Goal: Transaction & Acquisition: Obtain resource

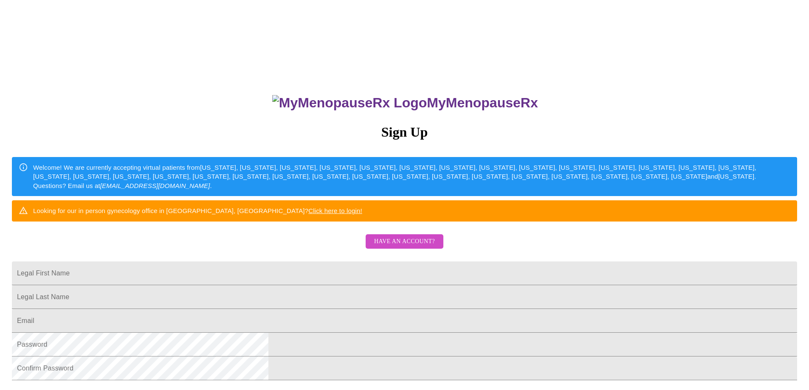
click at [411, 247] on span "Have an account?" at bounding box center [404, 241] width 61 height 11
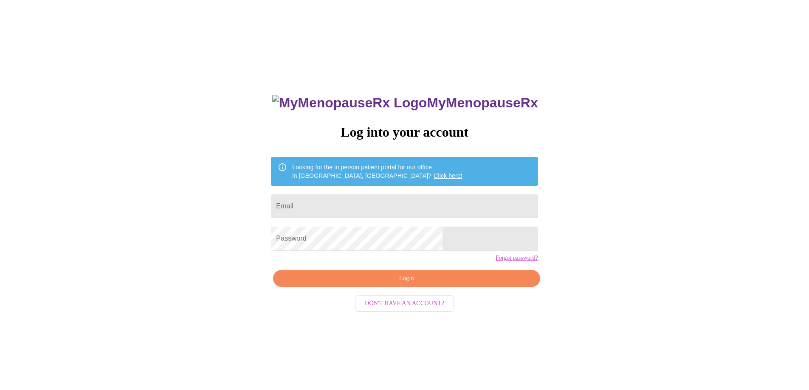
click at [361, 204] on input "Email" at bounding box center [404, 206] width 267 height 24
click at [399, 284] on span "Login" at bounding box center [406, 278] width 247 height 11
click at [396, 284] on span "Login" at bounding box center [406, 278] width 247 height 11
click at [313, 246] on div "MyMenopauseRx Log into your account Looking for the in person patient portal fo…" at bounding box center [404, 276] width 284 height 390
click at [389, 284] on span "Login" at bounding box center [406, 278] width 247 height 11
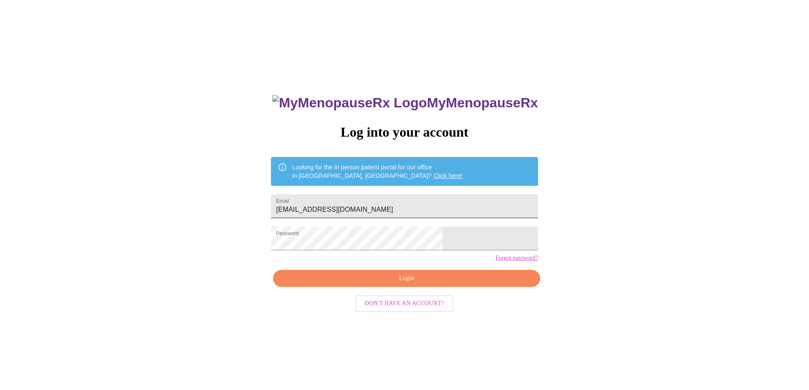
click at [346, 204] on input "[EMAIL_ADDRESS][DOMAIN_NAME]" at bounding box center [404, 206] width 267 height 24
click at [345, 205] on input "[EMAIL_ADDRESS][DOMAIN_NAME]" at bounding box center [404, 206] width 267 height 24
type input "[EMAIL_ADDRESS][DOMAIN_NAME]"
click at [390, 284] on span "Login" at bounding box center [406, 278] width 247 height 11
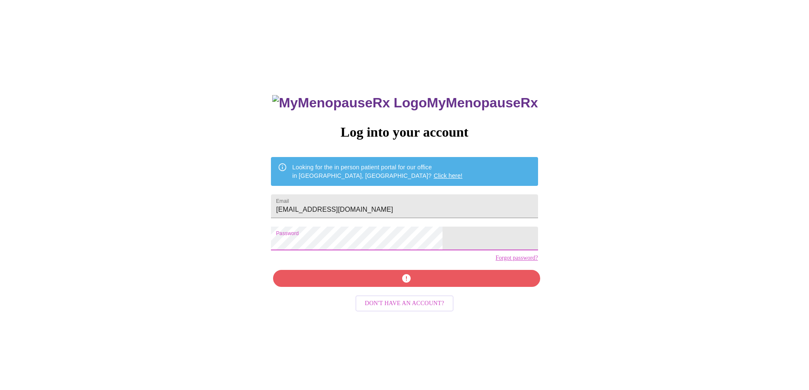
click at [303, 244] on div "MyMenopauseRx Log into your account Looking for the in person patient portal fo…" at bounding box center [404, 237] width 802 height 468
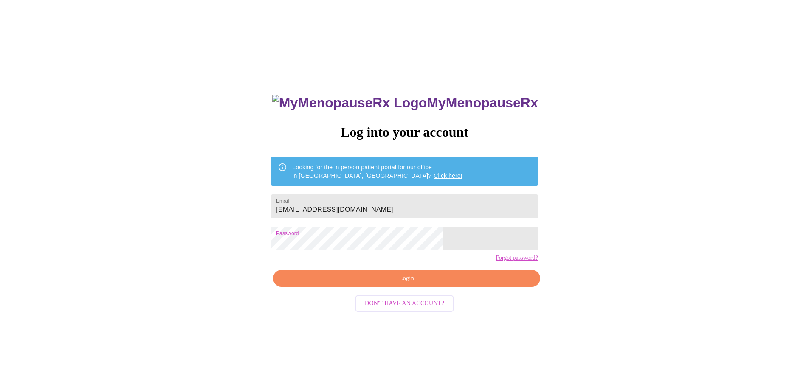
click at [400, 284] on span "Login" at bounding box center [406, 278] width 247 height 11
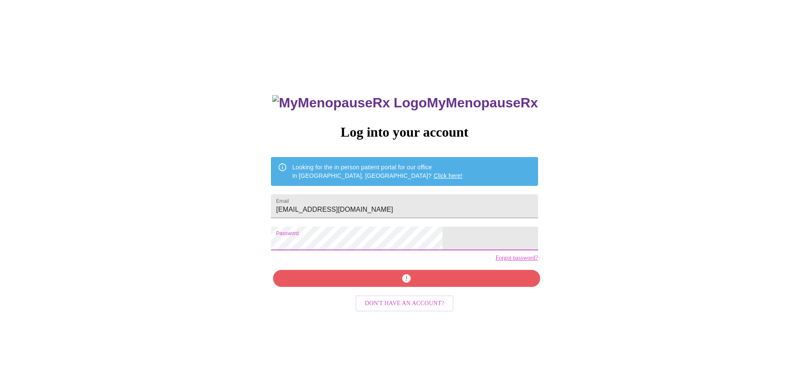
click at [293, 244] on div "MyMenopauseRx Log into your account Looking for the in person patient portal fo…" at bounding box center [404, 237] width 802 height 468
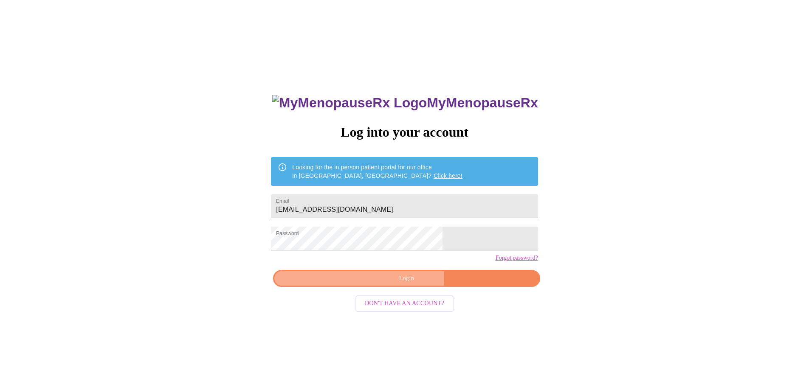
click at [402, 284] on span "Login" at bounding box center [406, 278] width 247 height 11
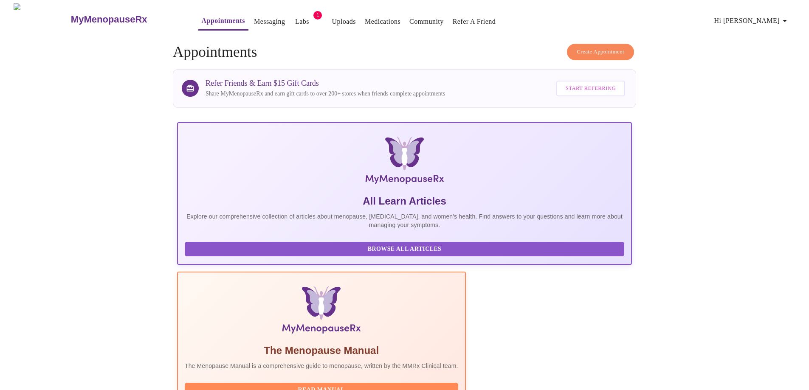
click at [295, 17] on link "Labs" at bounding box center [302, 22] width 14 height 12
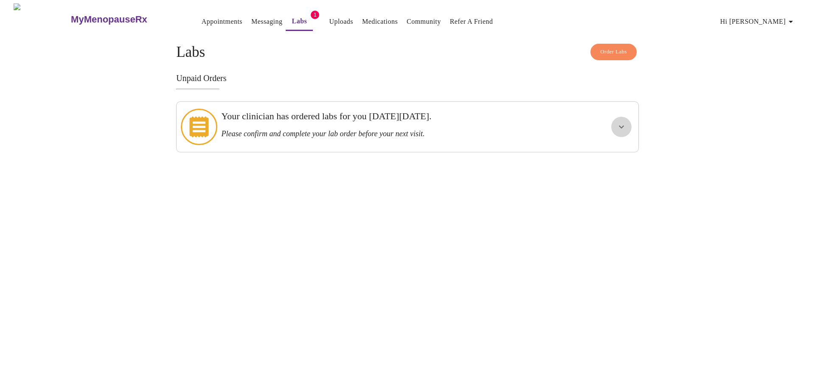
click at [623, 126] on icon "show more" at bounding box center [621, 127] width 5 height 3
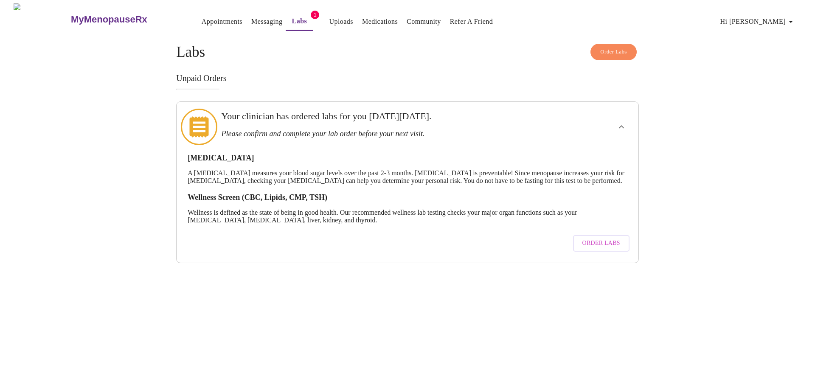
click at [595, 244] on span "Order Labs" at bounding box center [601, 243] width 38 height 11
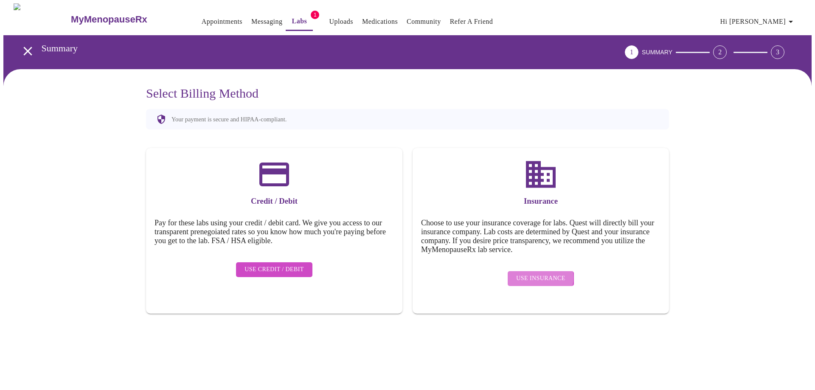
click at [534, 273] on span "Use Insurance" at bounding box center [540, 278] width 49 height 11
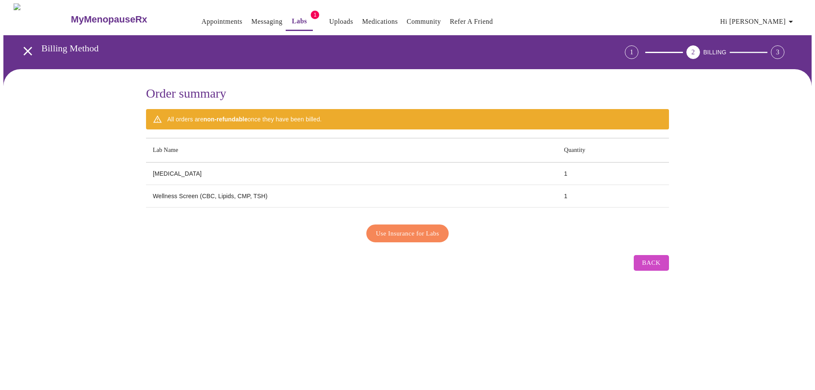
click at [402, 230] on span "Use Insurance for Labs" at bounding box center [407, 233] width 63 height 11
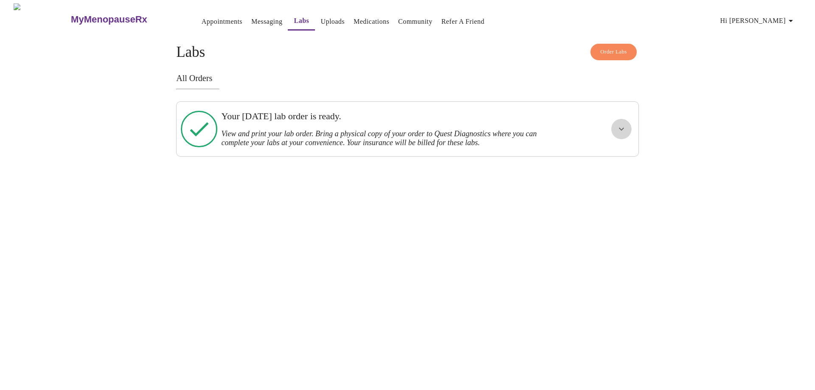
click at [620, 124] on icon "show more" at bounding box center [621, 129] width 10 height 10
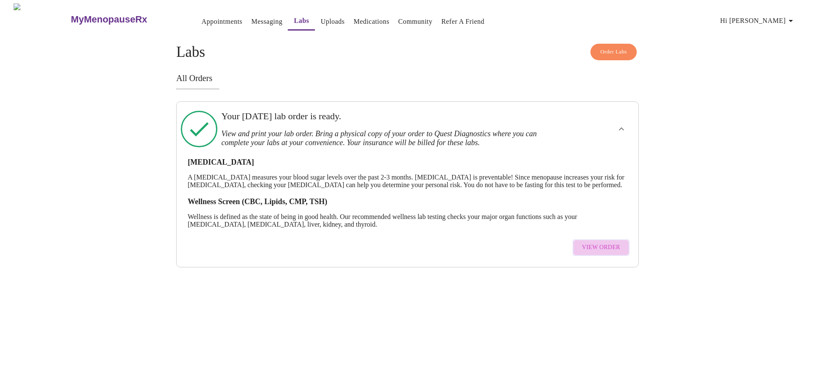
click at [610, 253] on span "View Order" at bounding box center [601, 247] width 38 height 11
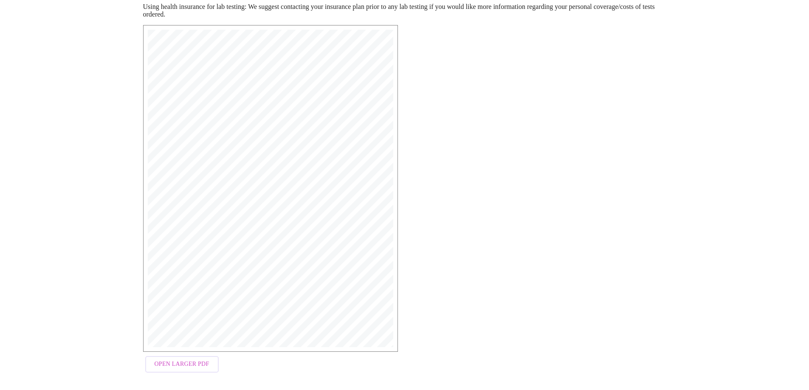
scroll to position [132, 0]
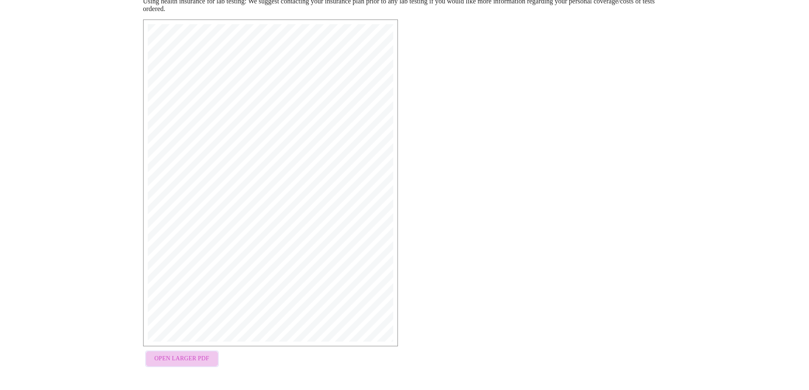
click at [192, 357] on span "Open Larger PDF" at bounding box center [181, 359] width 55 height 11
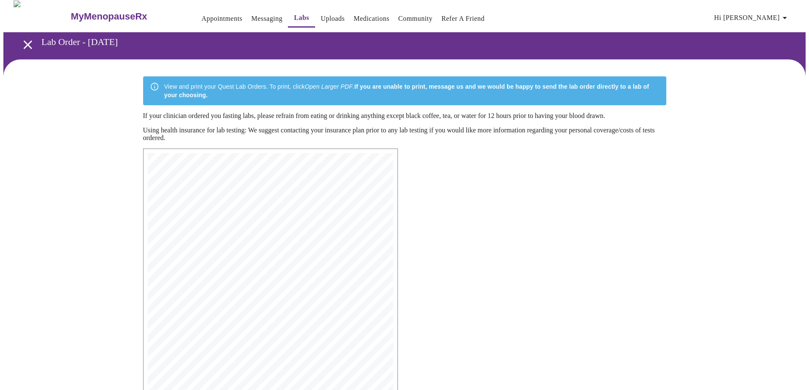
scroll to position [0, 0]
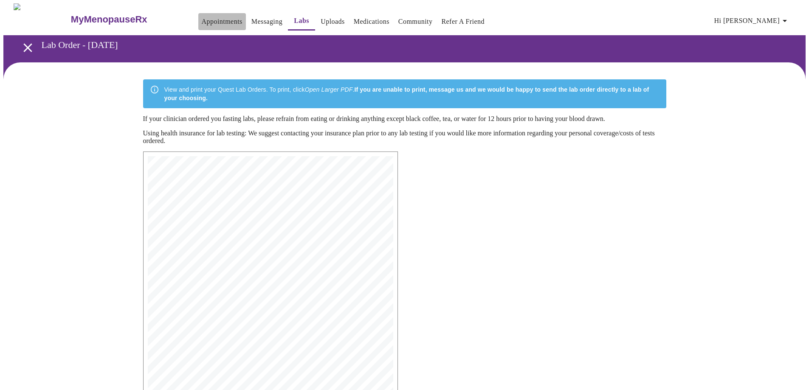
click at [202, 17] on link "Appointments" at bounding box center [222, 22] width 41 height 12
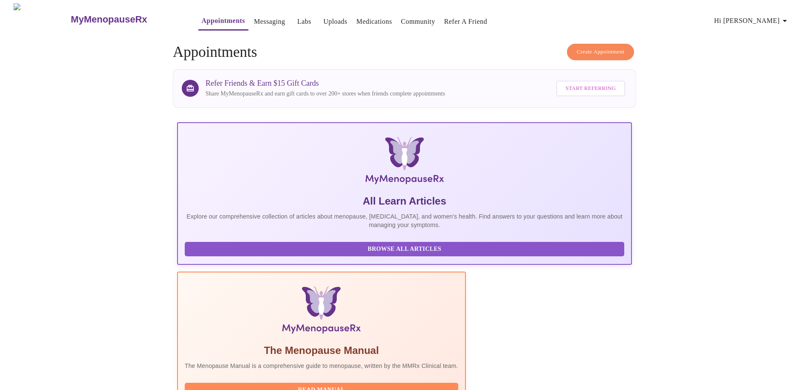
click at [254, 19] on link "Messaging" at bounding box center [269, 22] width 31 height 12
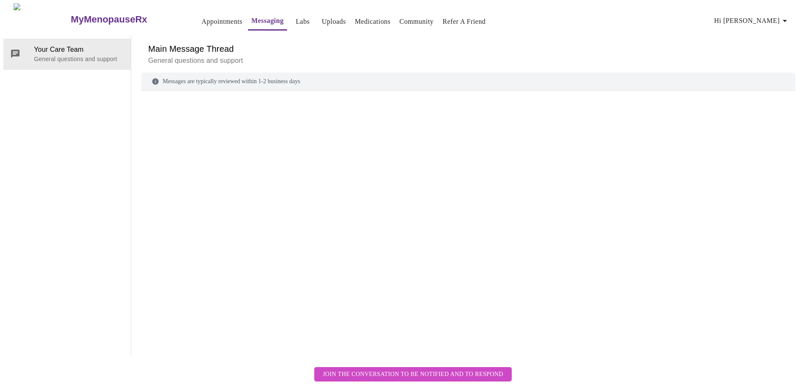
scroll to position [32, 0]
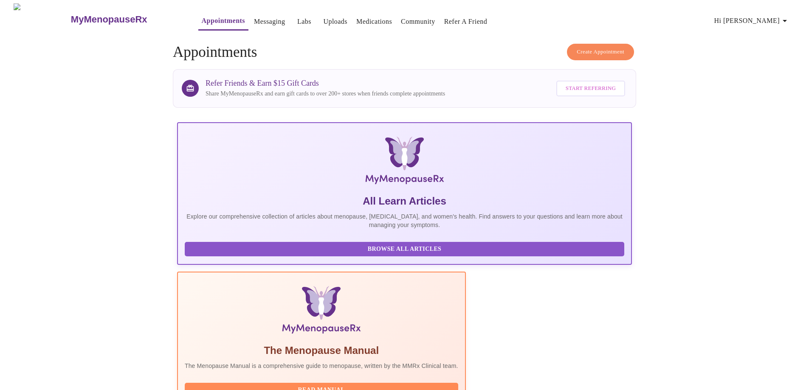
click at [297, 17] on link "Labs" at bounding box center [304, 22] width 14 height 12
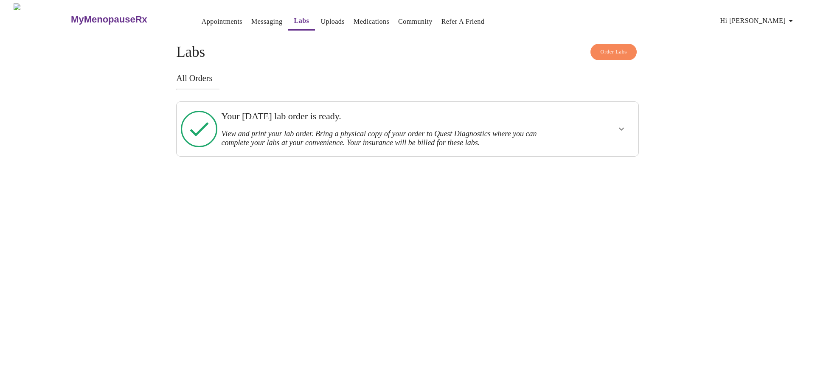
click at [320, 16] on link "Uploads" at bounding box center [332, 22] width 24 height 12
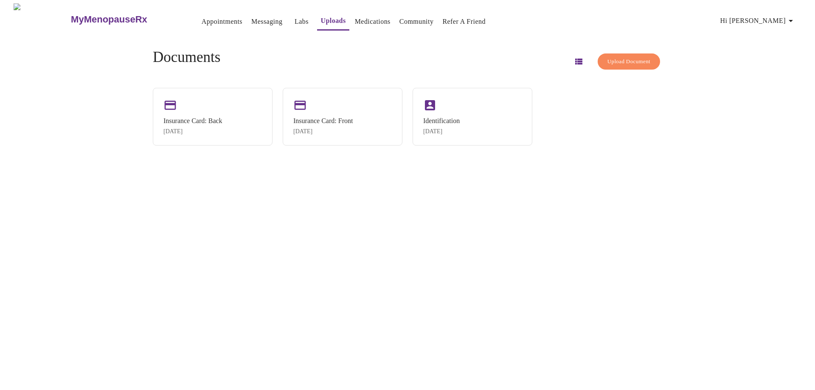
click at [358, 19] on link "Medications" at bounding box center [373, 22] width 36 height 12
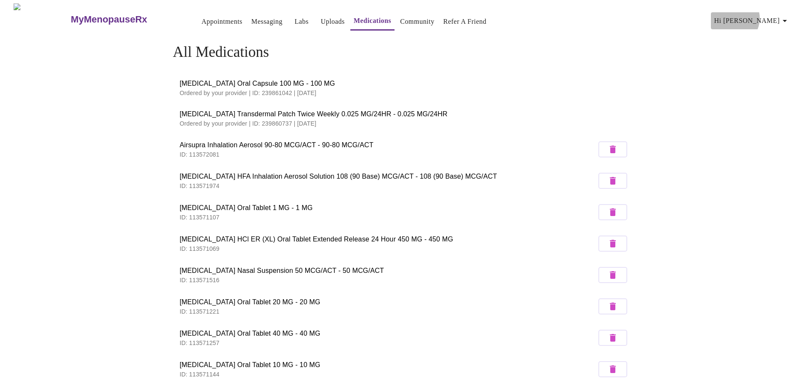
click at [769, 15] on span "Hi [PERSON_NAME]" at bounding box center [752, 21] width 76 height 12
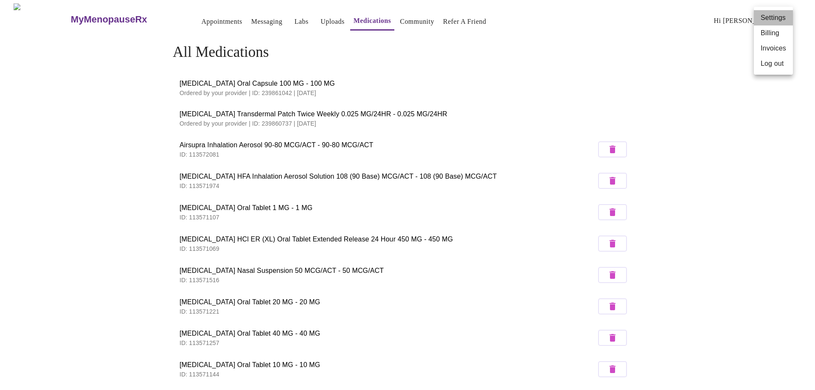
click at [769, 15] on li "Settings" at bounding box center [773, 17] width 39 height 15
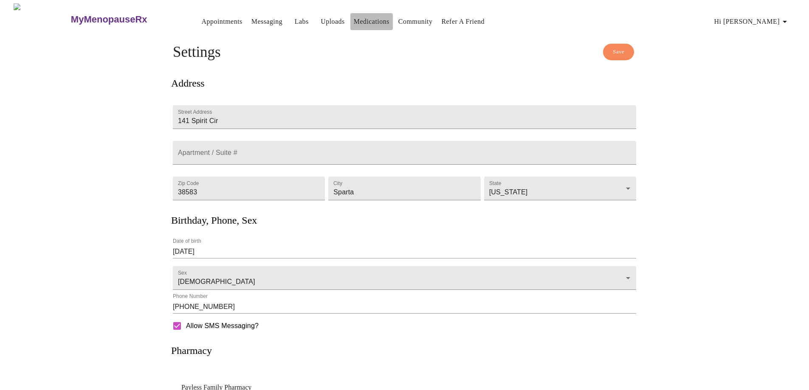
click at [354, 16] on link "Medications" at bounding box center [372, 22] width 36 height 12
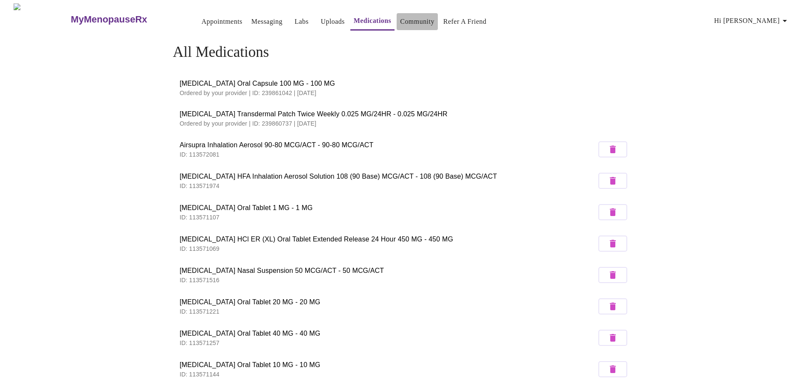
click at [403, 18] on link "Community" at bounding box center [417, 22] width 34 height 12
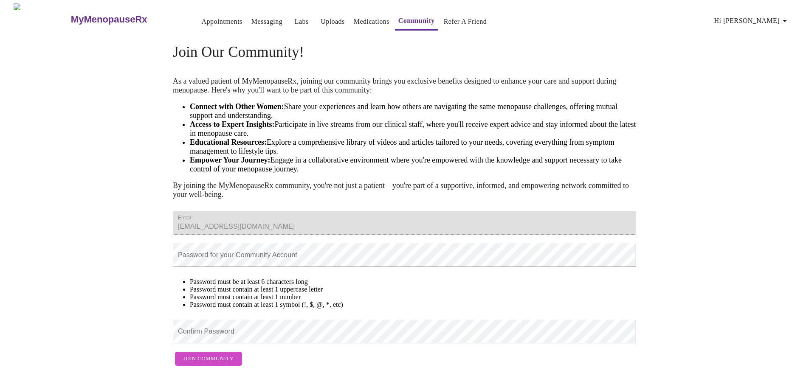
click at [202, 17] on link "Appointments" at bounding box center [222, 22] width 41 height 12
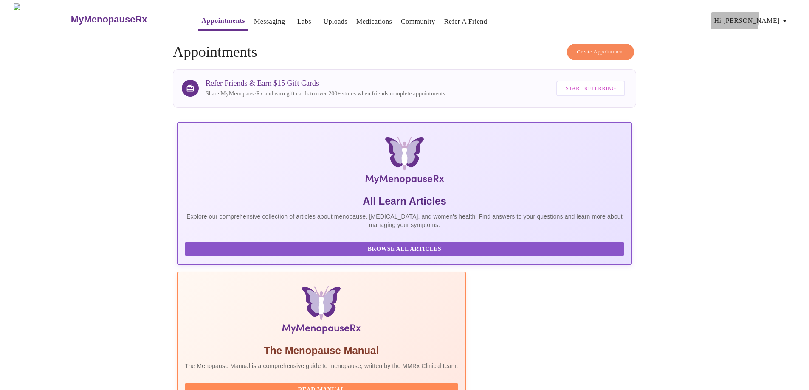
click at [762, 15] on span "Hi [PERSON_NAME]" at bounding box center [752, 21] width 76 height 12
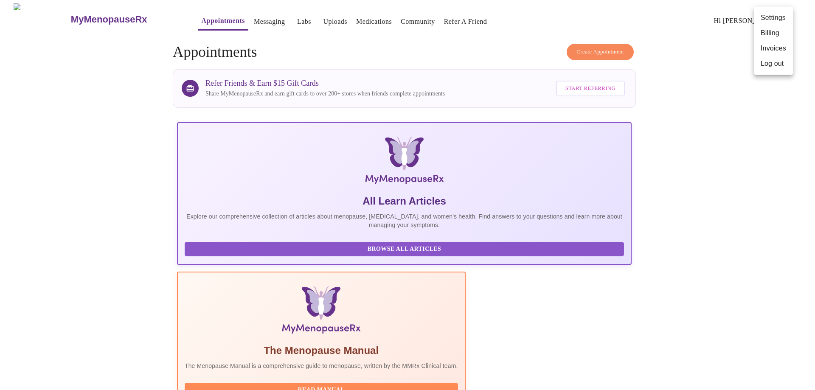
click at [770, 64] on li "Log out" at bounding box center [773, 63] width 39 height 15
